Goal: Transaction & Acquisition: Purchase product/service

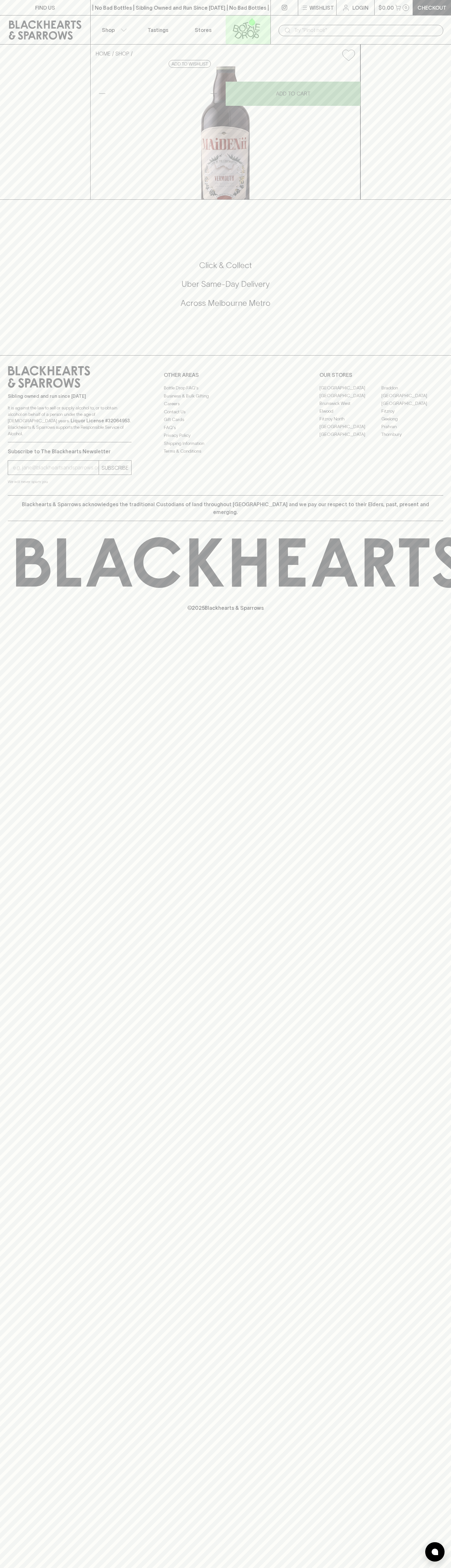
click at [266, 25] on link at bounding box center [249, 29] width 45 height 28
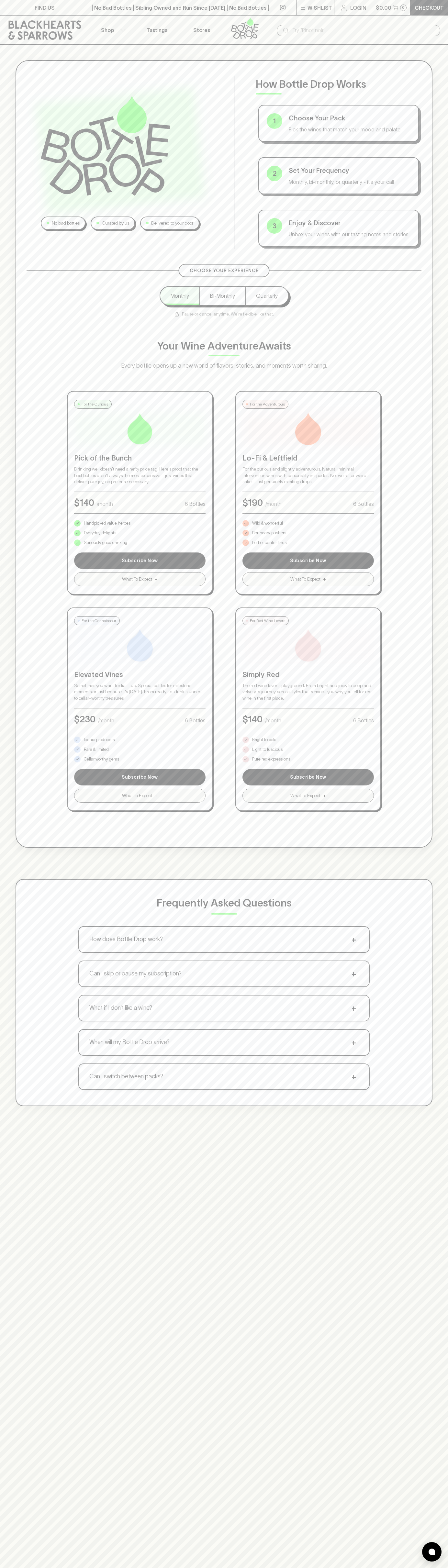
click at [444, 947] on div "No bad bottles Curated by us Delivered to your door How Bottle Drop Works 1 Cho…" at bounding box center [224, 582] width 448 height 1077
click at [325, 1572] on html "FIND US | No Bad Bottles | Sibling Owned and Run Since 2006 | No Bad Bottles | …" at bounding box center [224, 1014] width 448 height 2028
click at [8, 1572] on html "FIND US | No Bad Bottles | Sibling Owned and Run Since 2006 | No Bad Bottles | …" at bounding box center [224, 1014] width 448 height 2028
click at [265, 740] on p "Bright to bold" at bounding box center [265, 739] width 25 height 7
